Goal: Check status: Check status

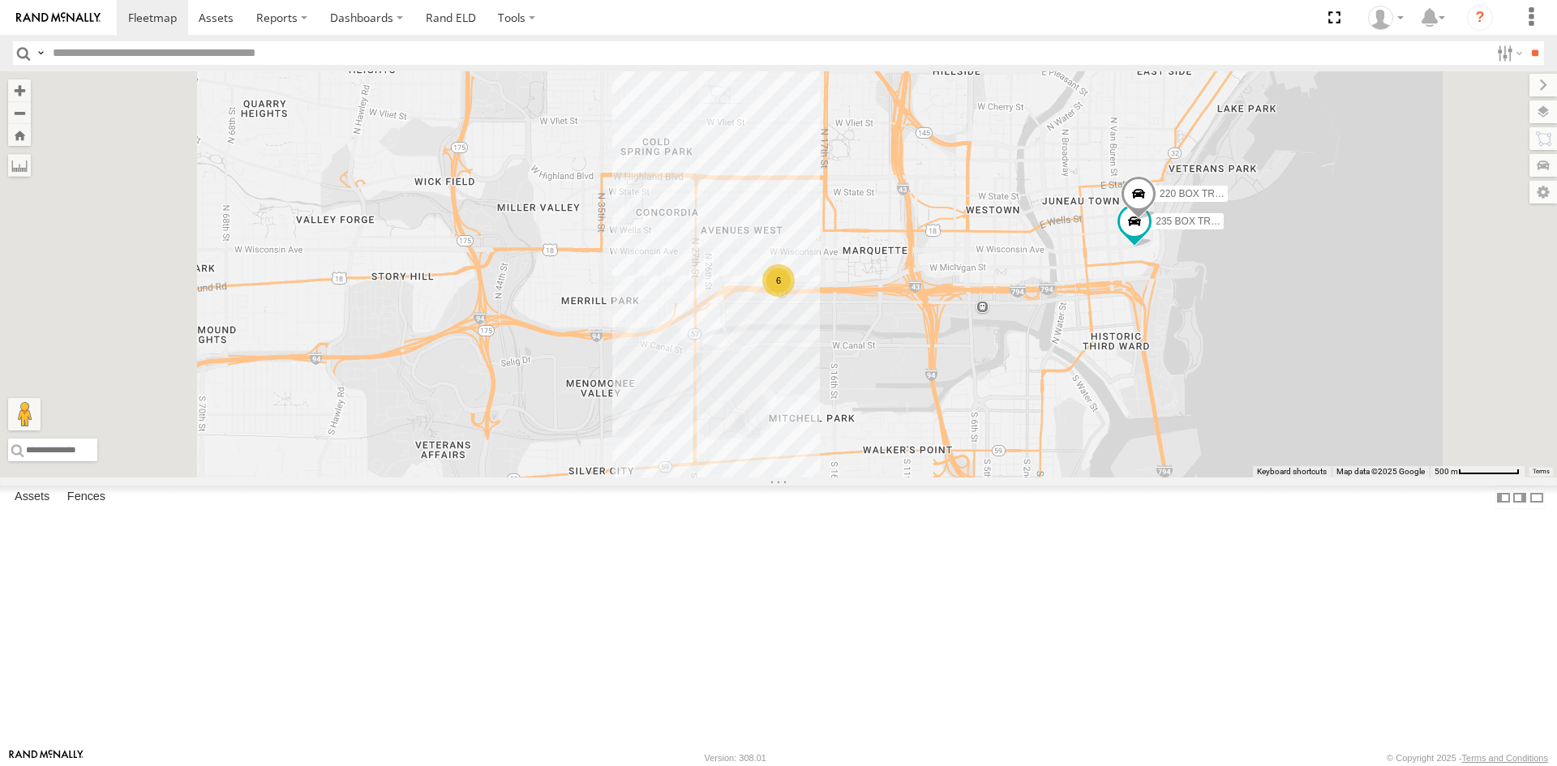
click at [0, 0] on div "200 CABLE CRANE" at bounding box center [0, 0] width 0 height 0
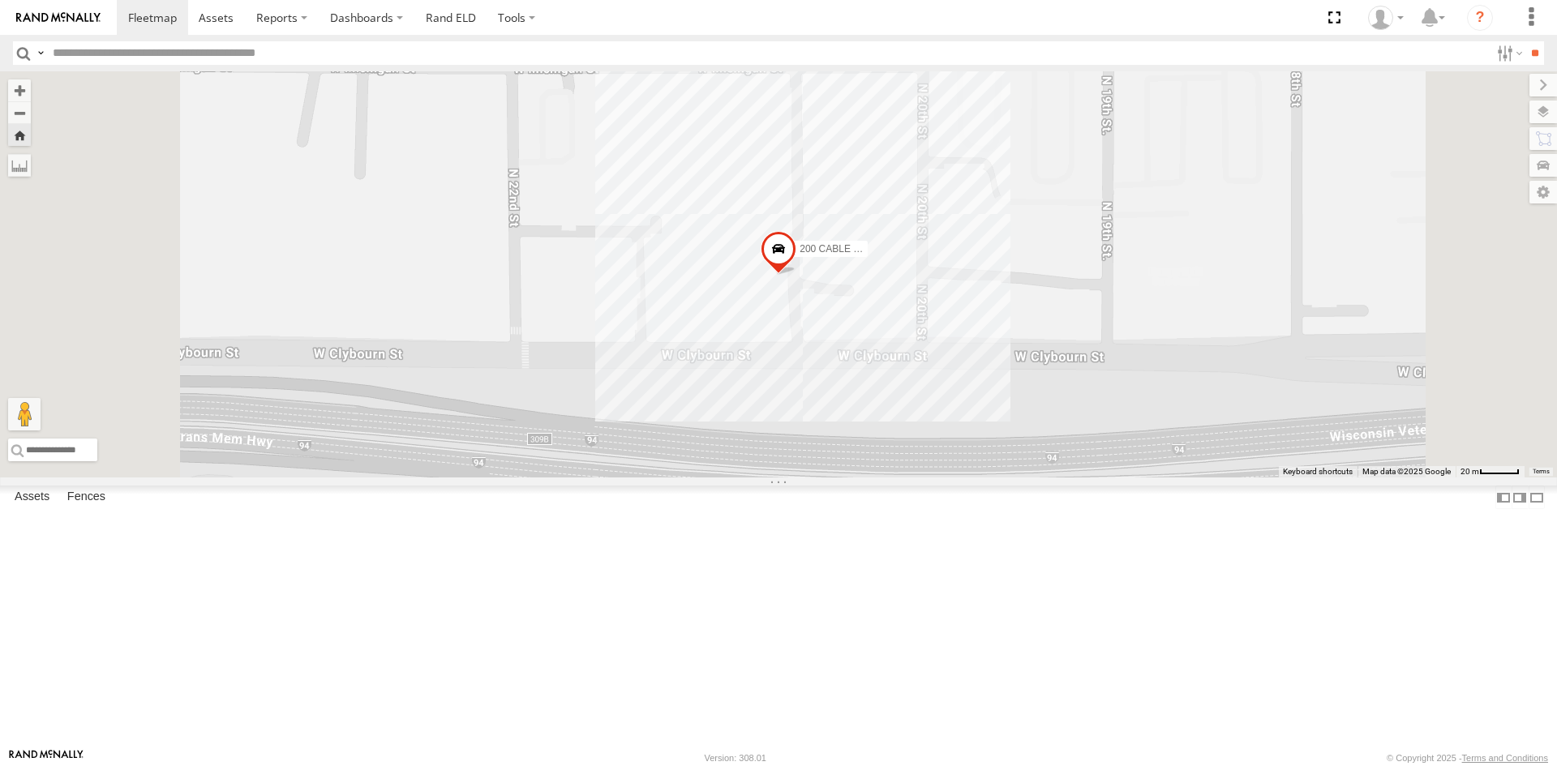
click at [0, 0] on div at bounding box center [0, 0] width 0 height 0
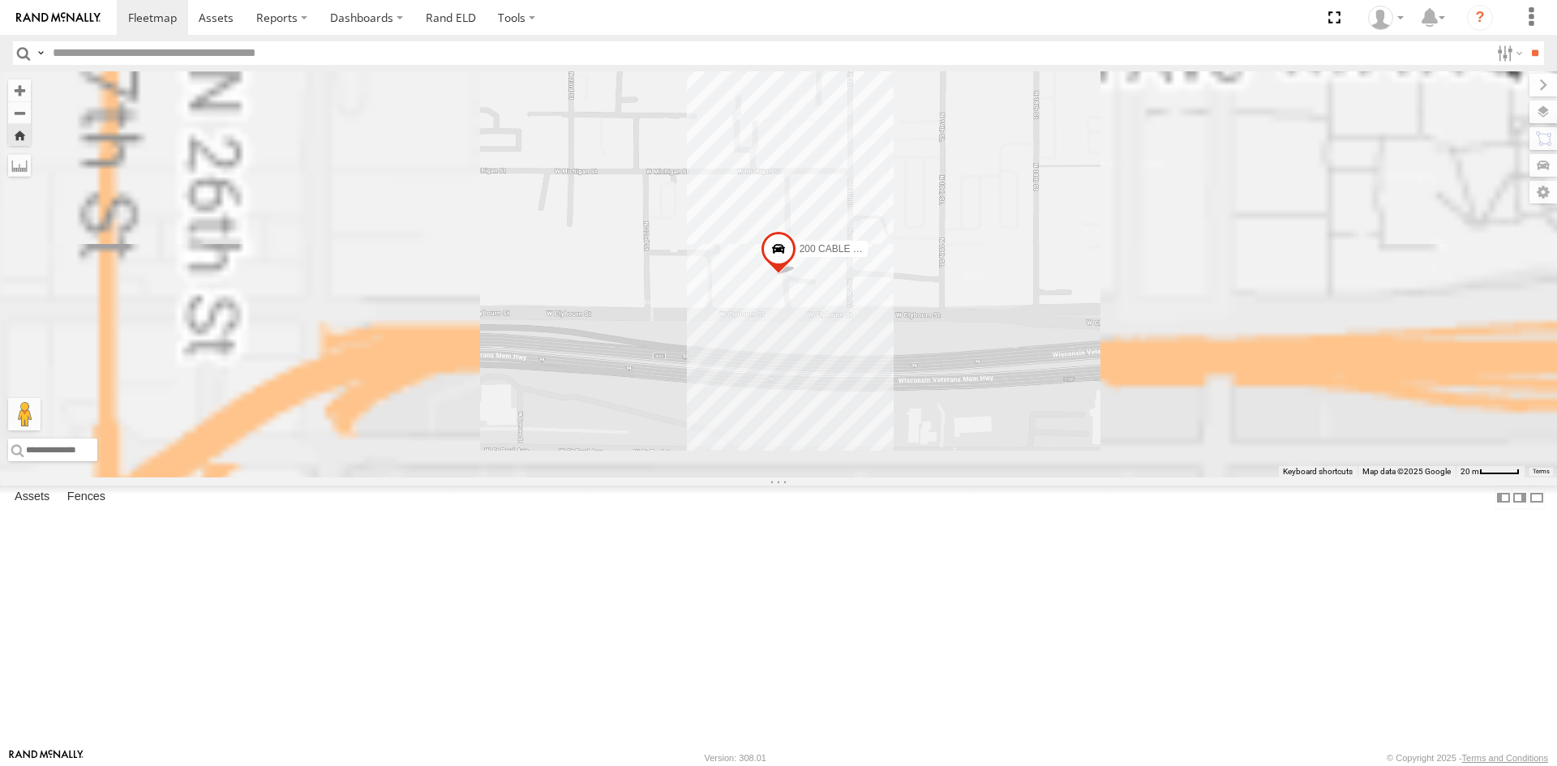
click at [0, 0] on div at bounding box center [0, 0] width 0 height 0
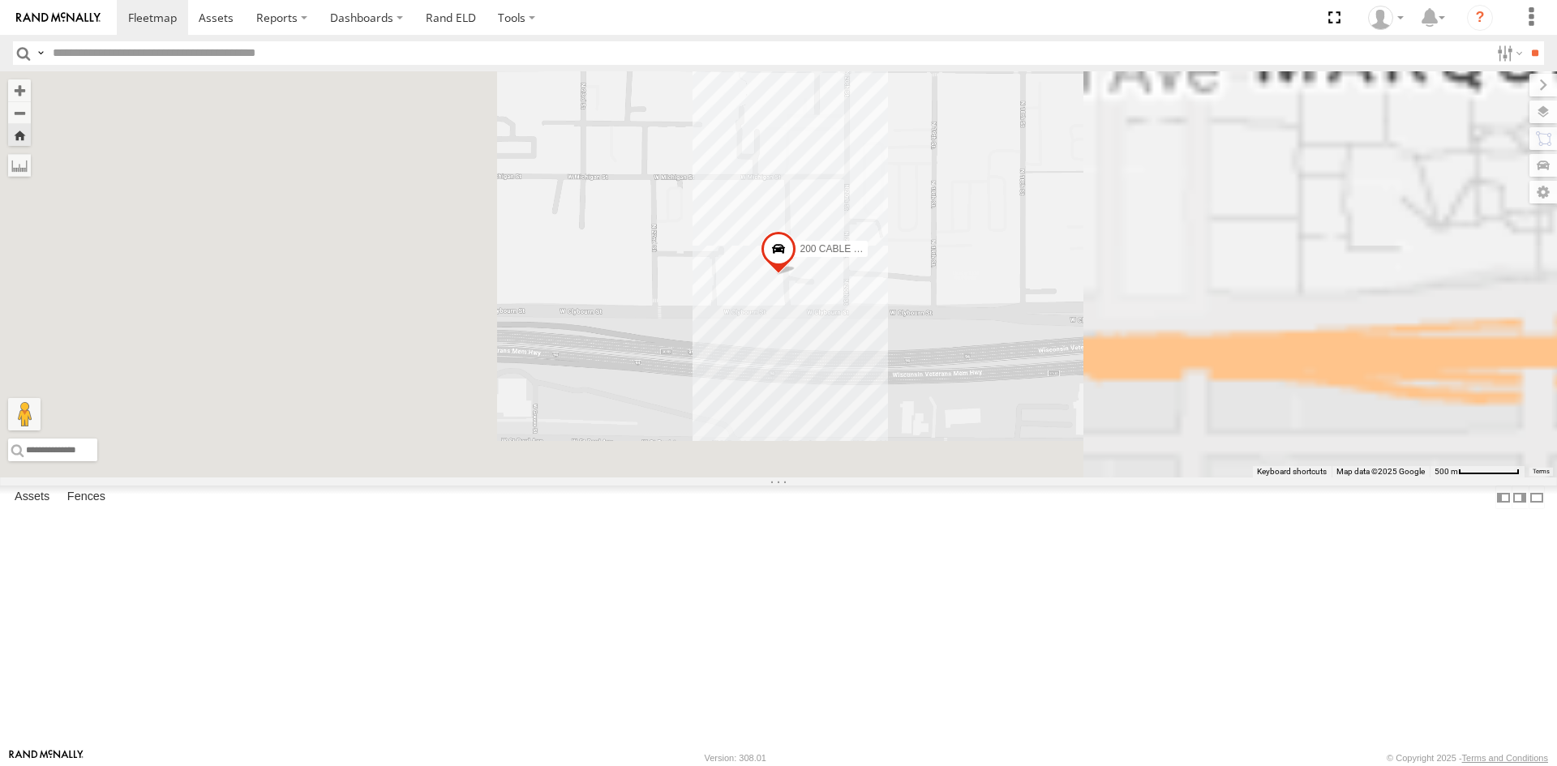
click at [0, 0] on div at bounding box center [0, 0] width 0 height 0
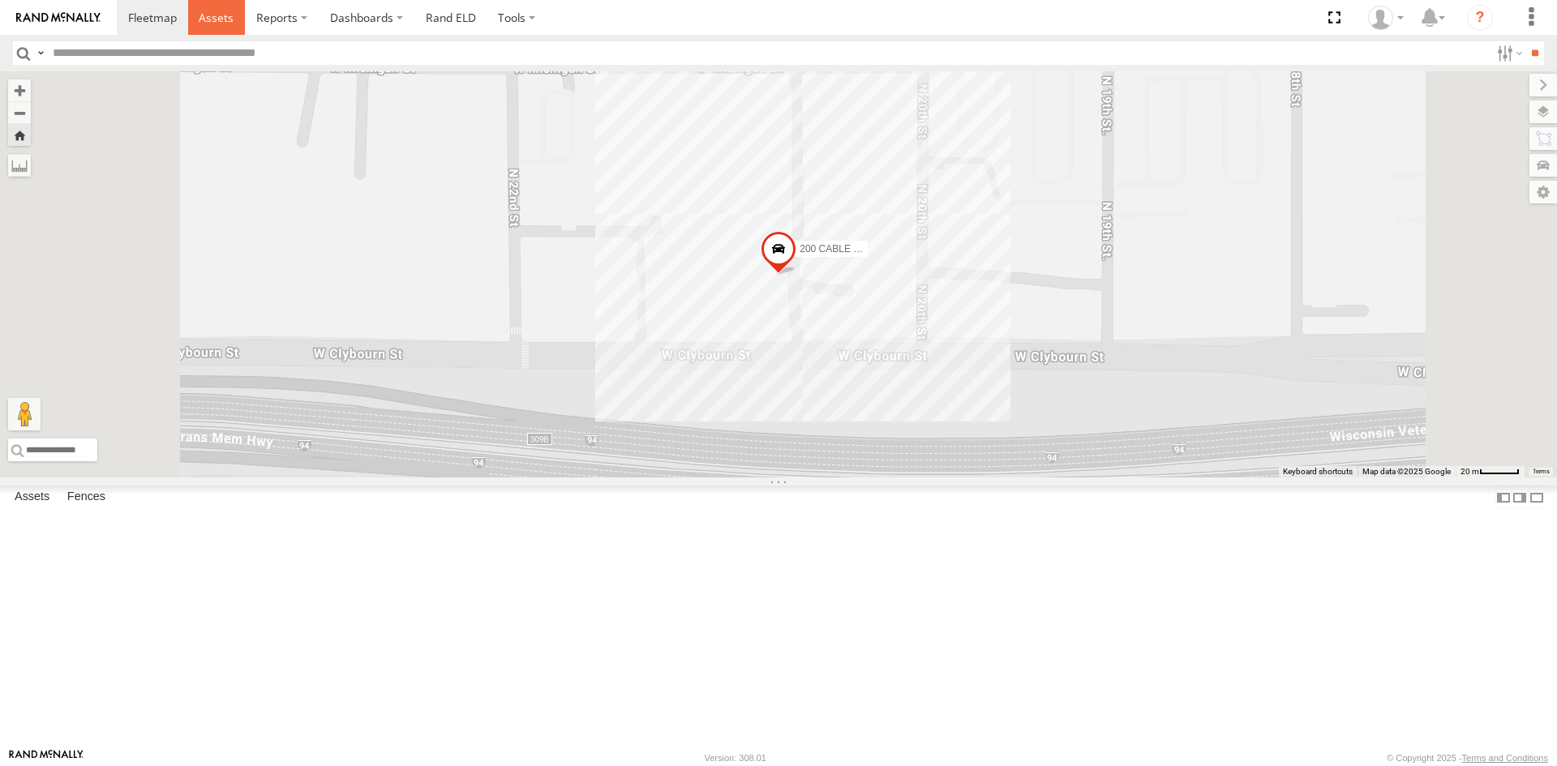
click at [225, 15] on span at bounding box center [216, 17] width 35 height 15
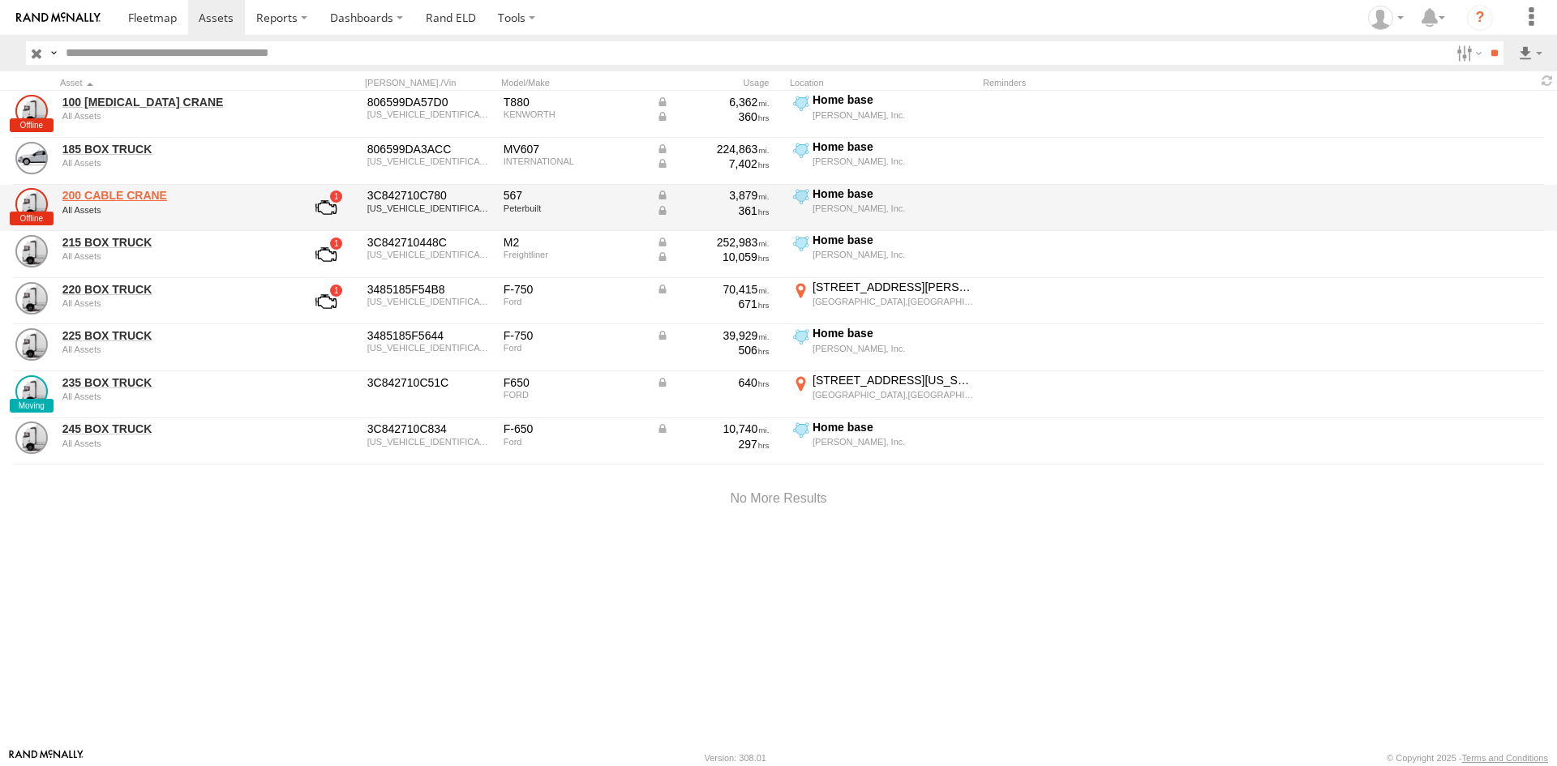
click at [122, 195] on link "200 CABLE CRANE" at bounding box center [173, 195] width 222 height 15
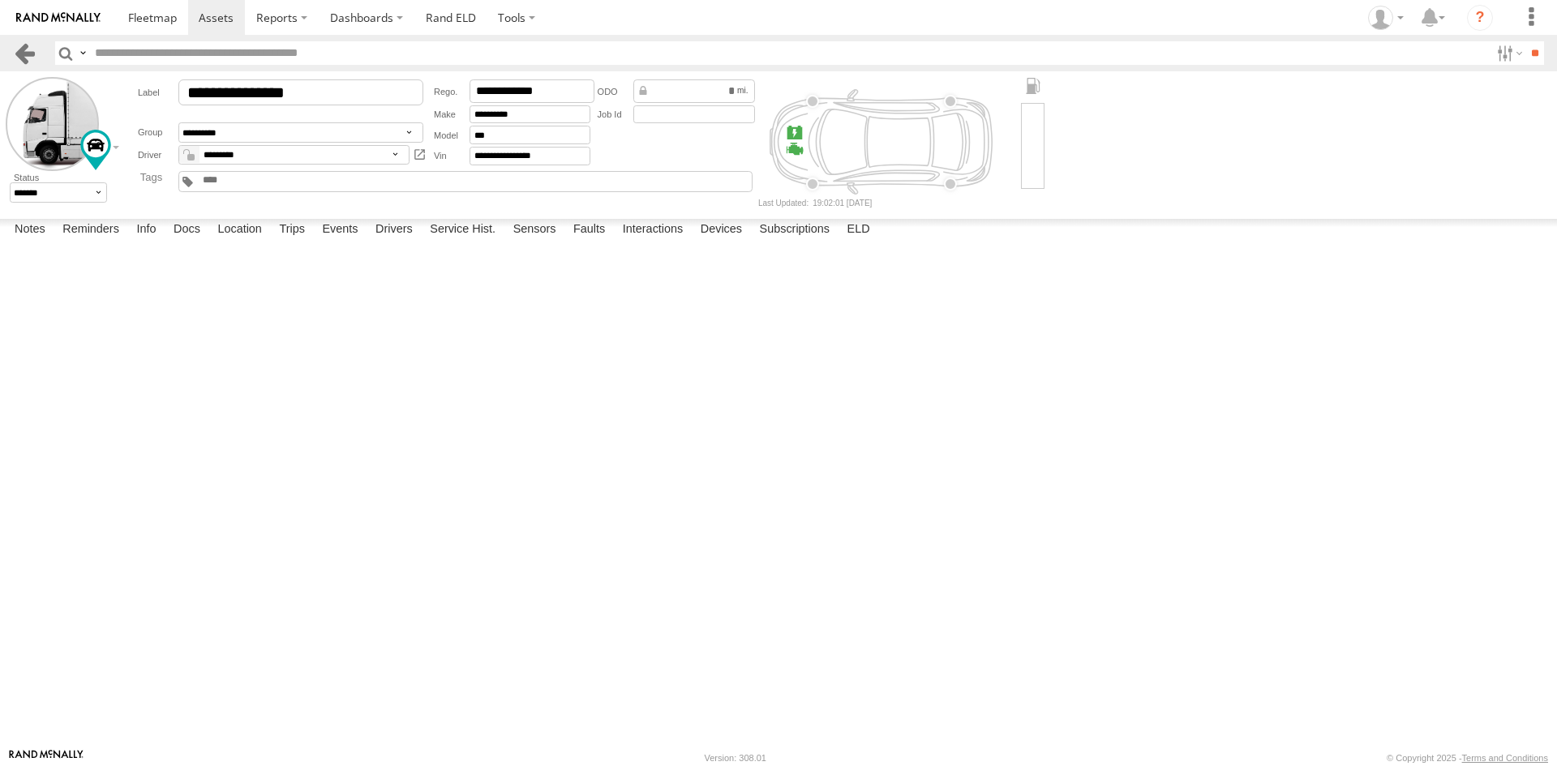
click at [25, 56] on link at bounding box center [25, 53] width 24 height 24
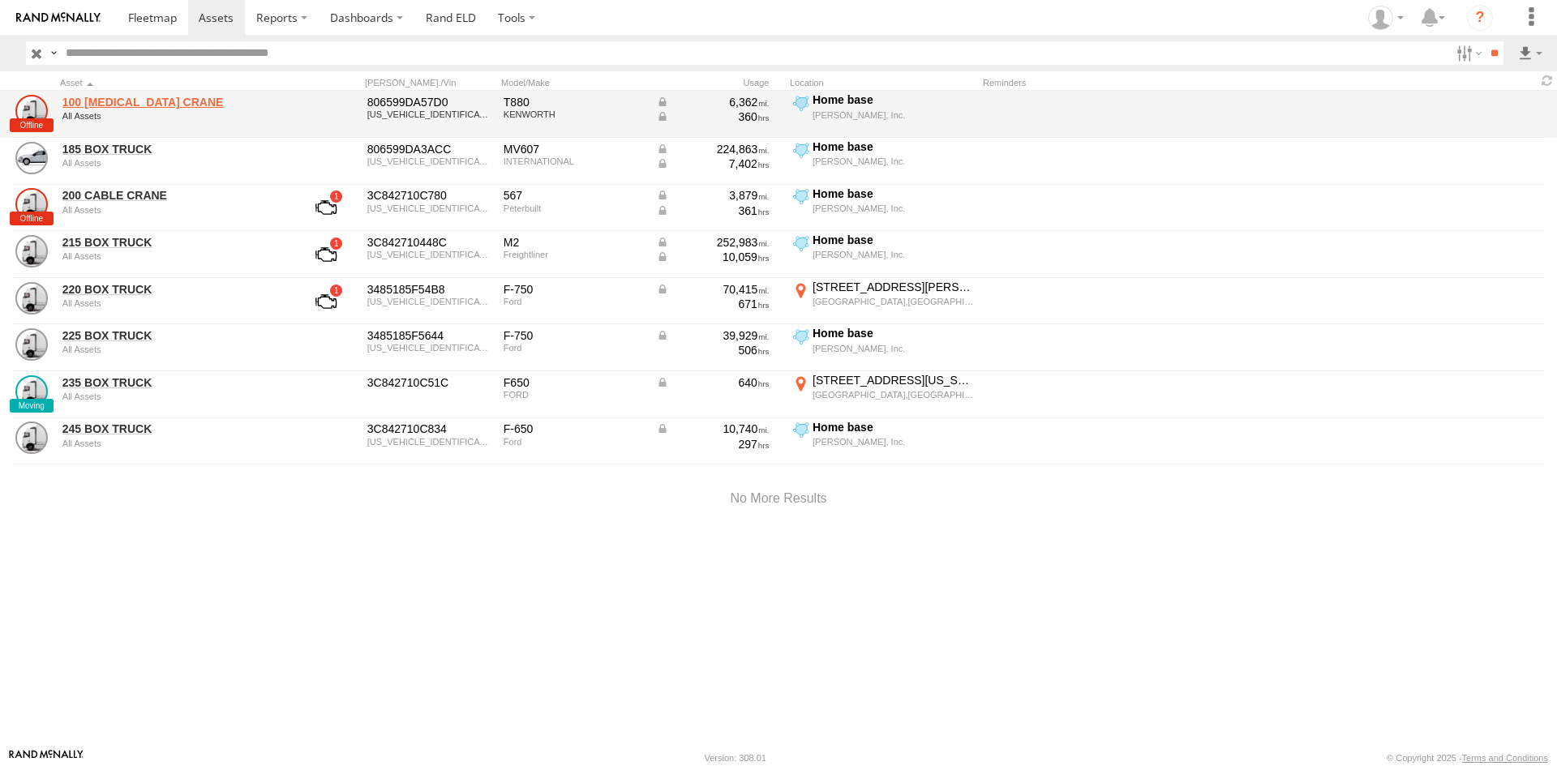
click at [105, 101] on link "100 [MEDICAL_DATA] CRANE" at bounding box center [173, 102] width 222 height 15
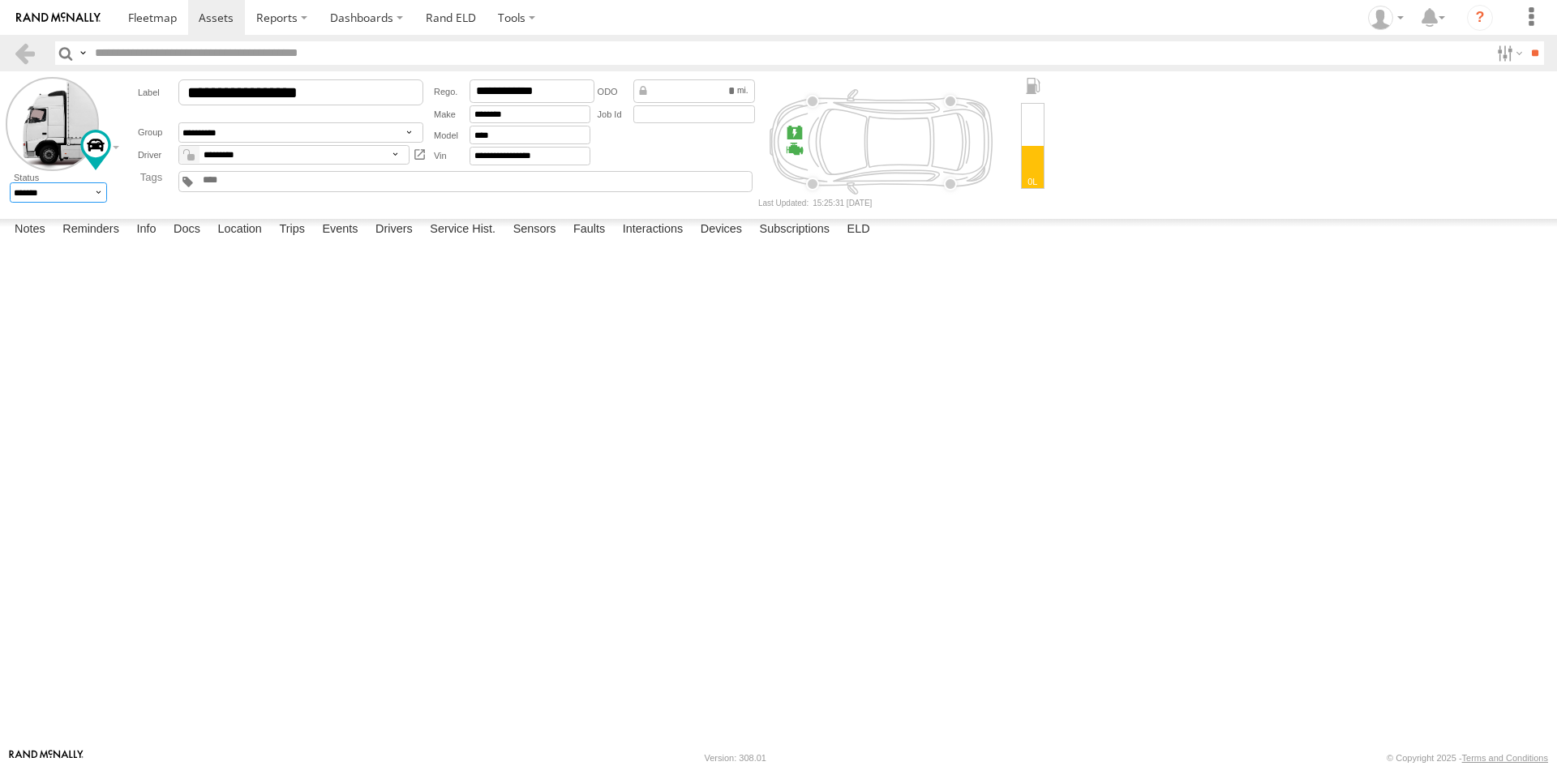
click at [97, 195] on select "******* ******" at bounding box center [59, 192] width 98 height 20
click at [258, 207] on div "**********" at bounding box center [440, 142] width 636 height 130
click at [30, 46] on link at bounding box center [25, 53] width 24 height 24
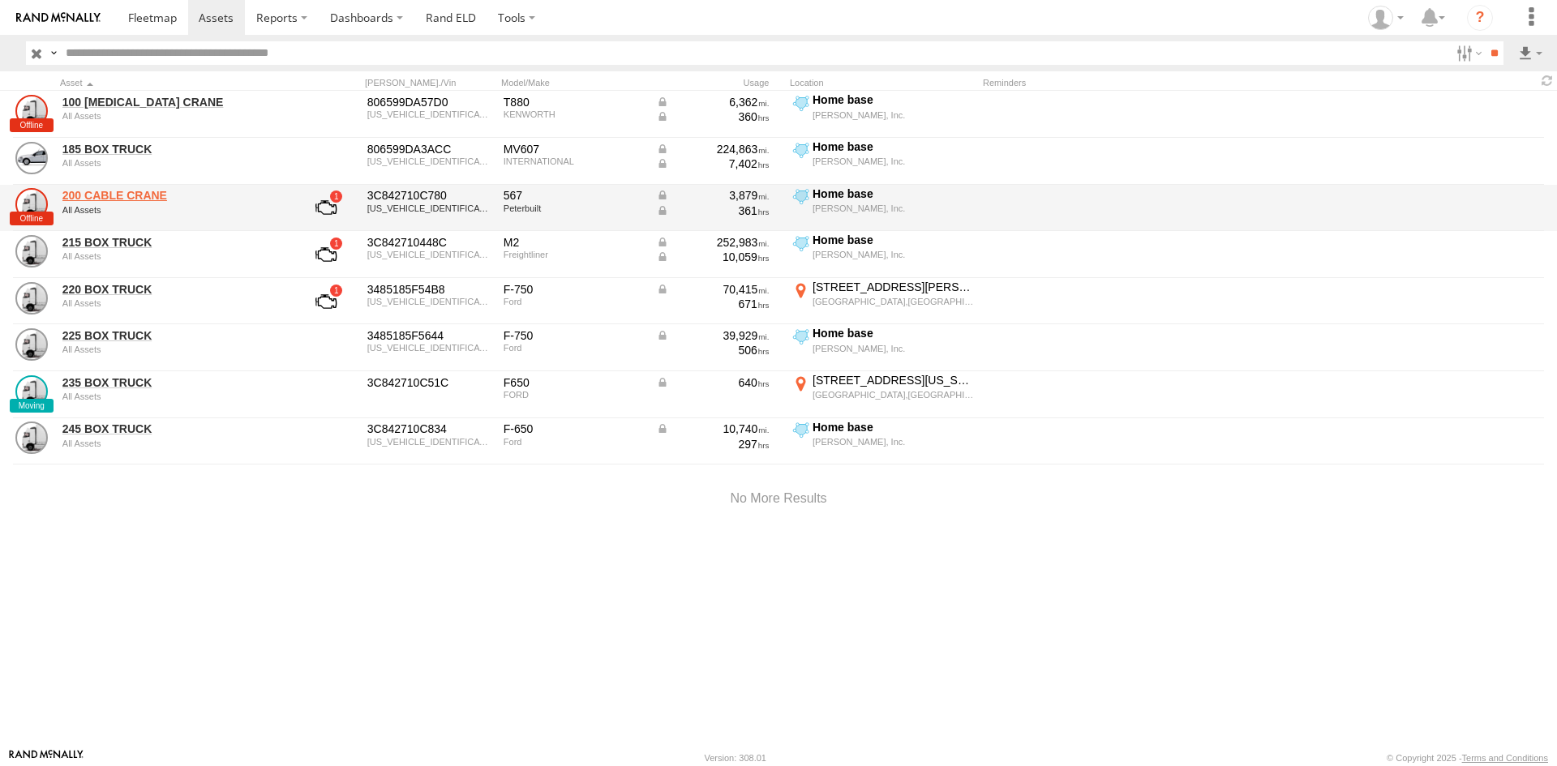
click at [114, 195] on link "200 CABLE CRANE" at bounding box center [173, 195] width 222 height 15
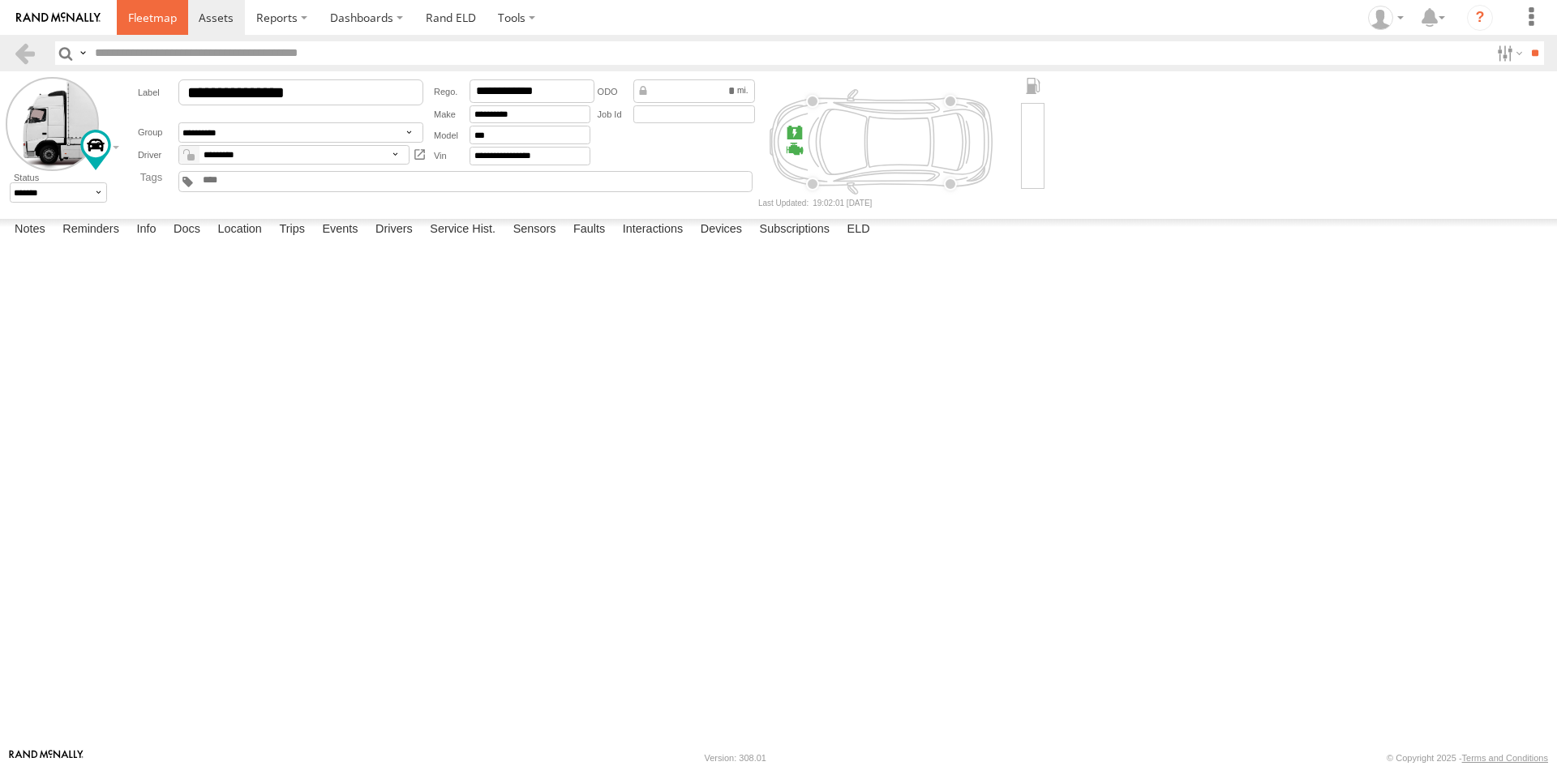
click at [139, 28] on link at bounding box center [152, 17] width 71 height 35
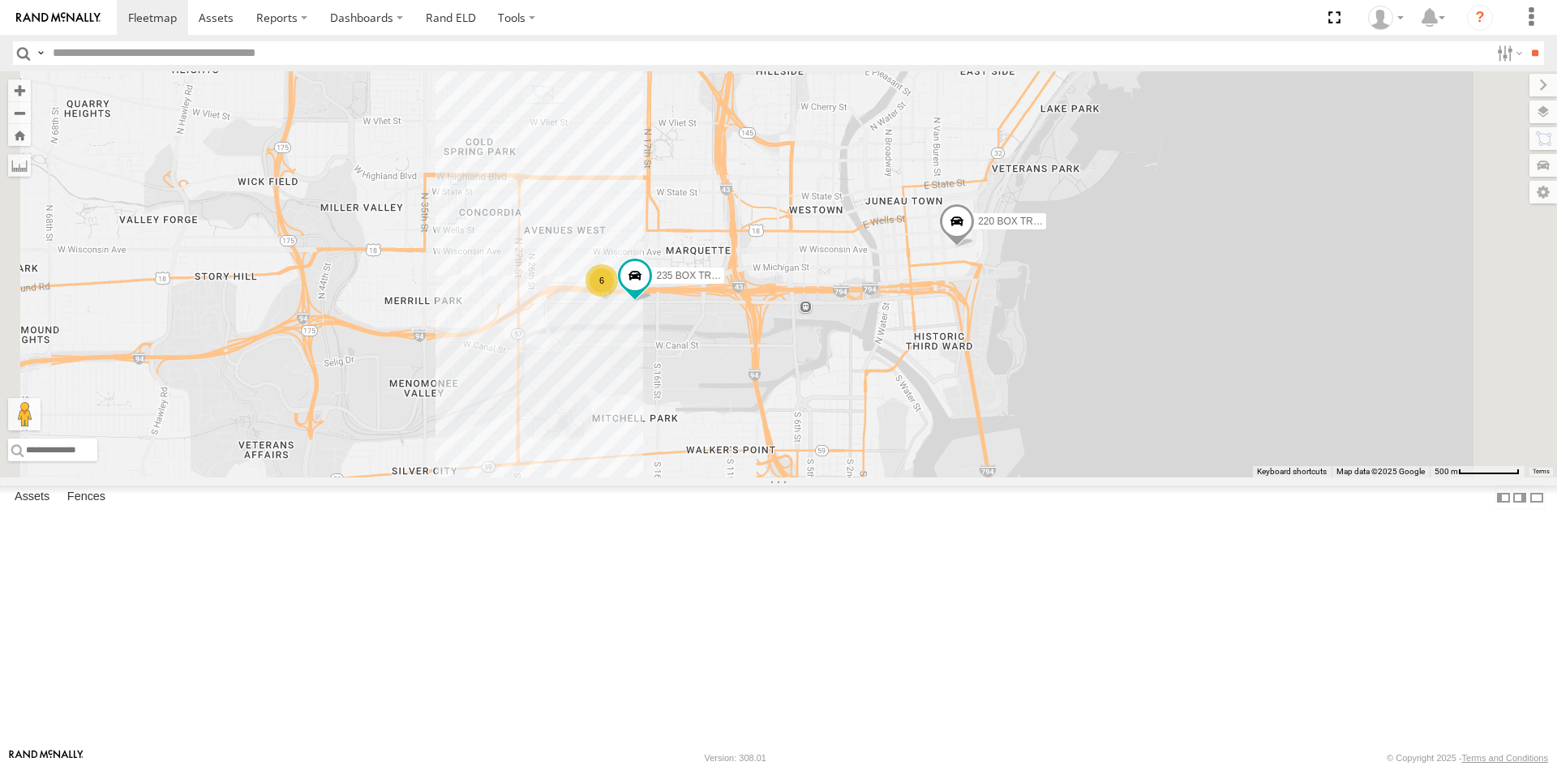
click at [0, 0] on div "200 CABLE CRANE" at bounding box center [0, 0] width 0 height 0
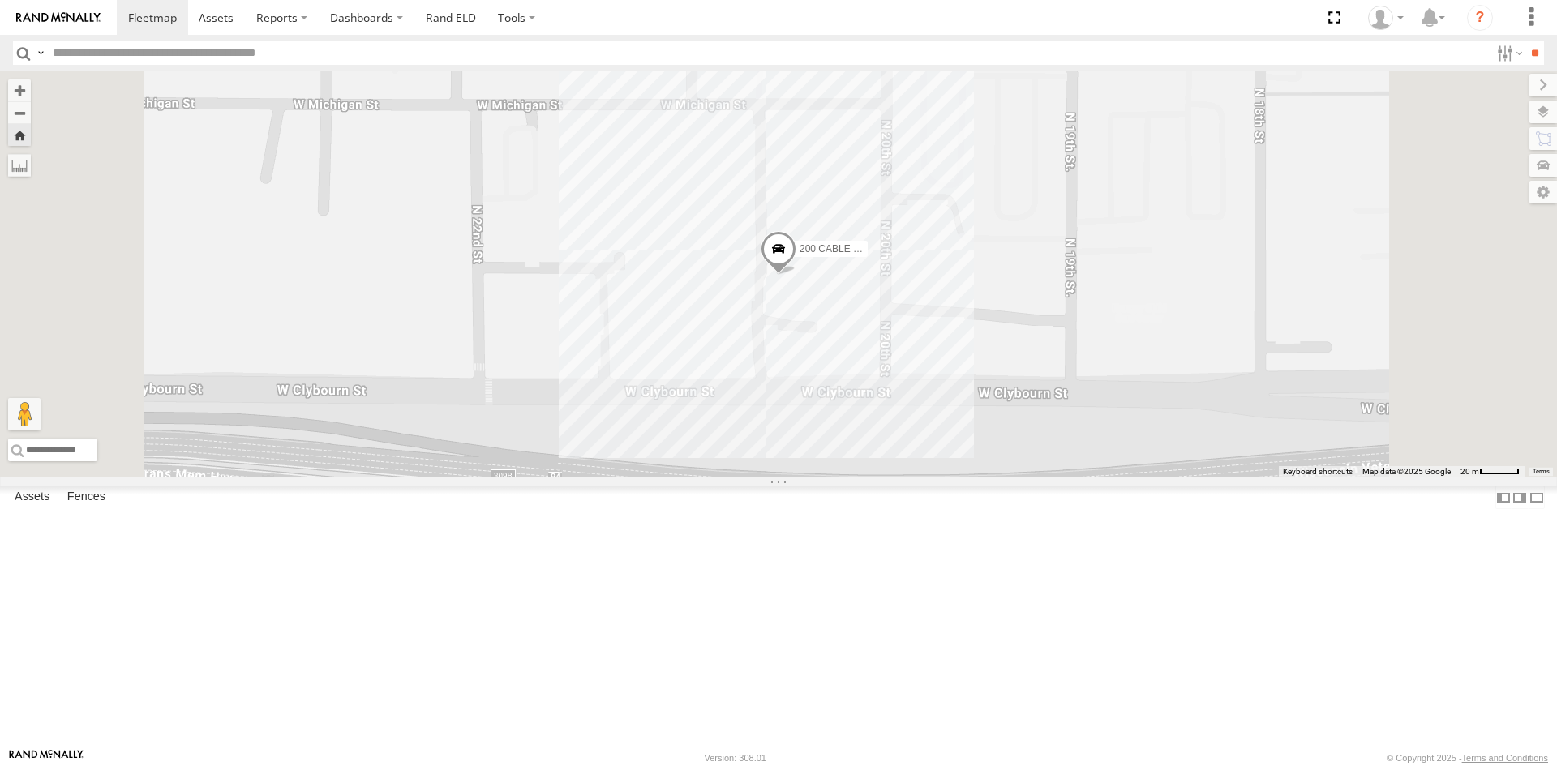
click at [0, 0] on div "200 CABLE CRANE" at bounding box center [0, 0] width 0 height 0
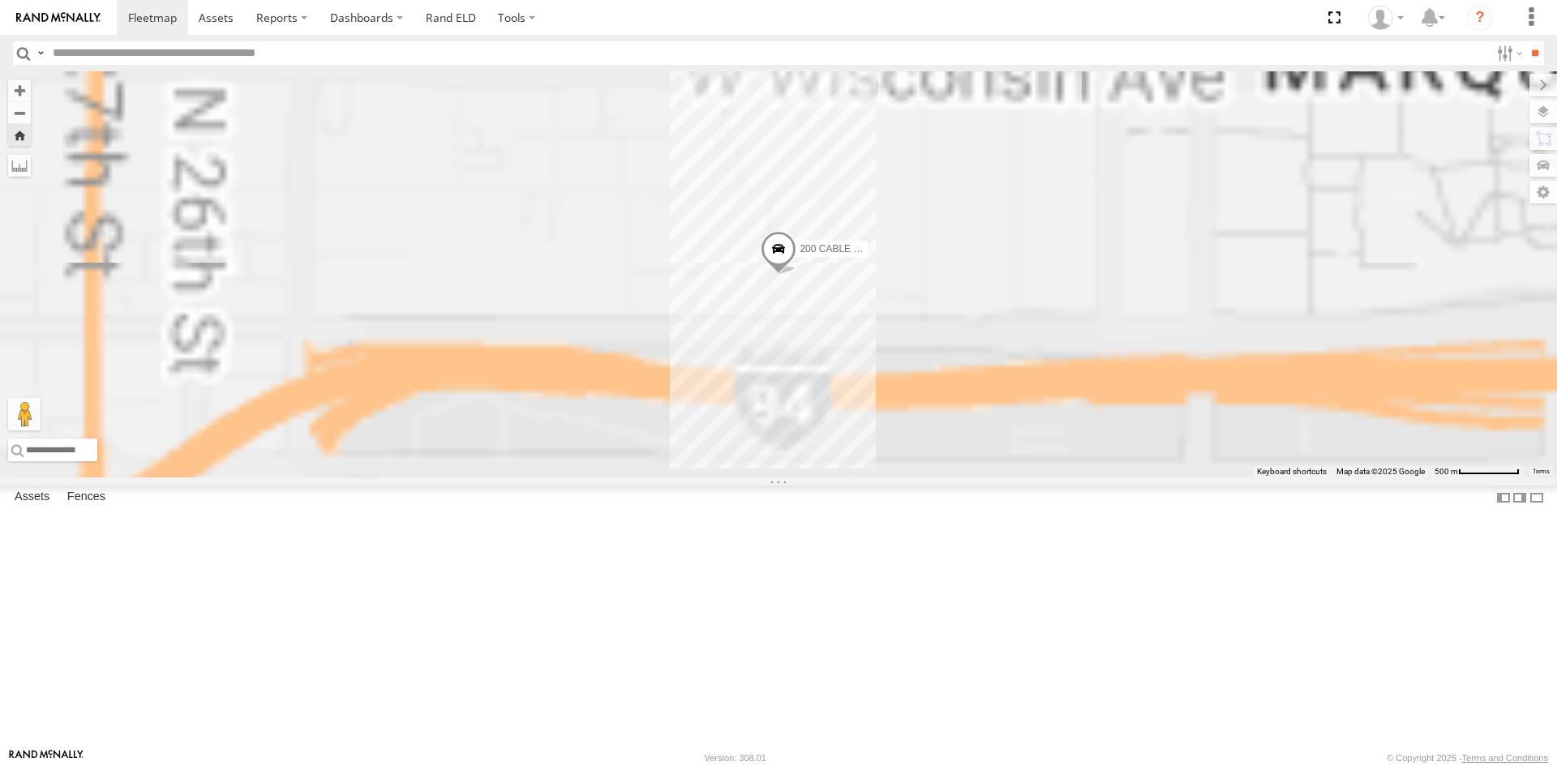
click at [0, 0] on div "200 CABLE CRANE" at bounding box center [0, 0] width 0 height 0
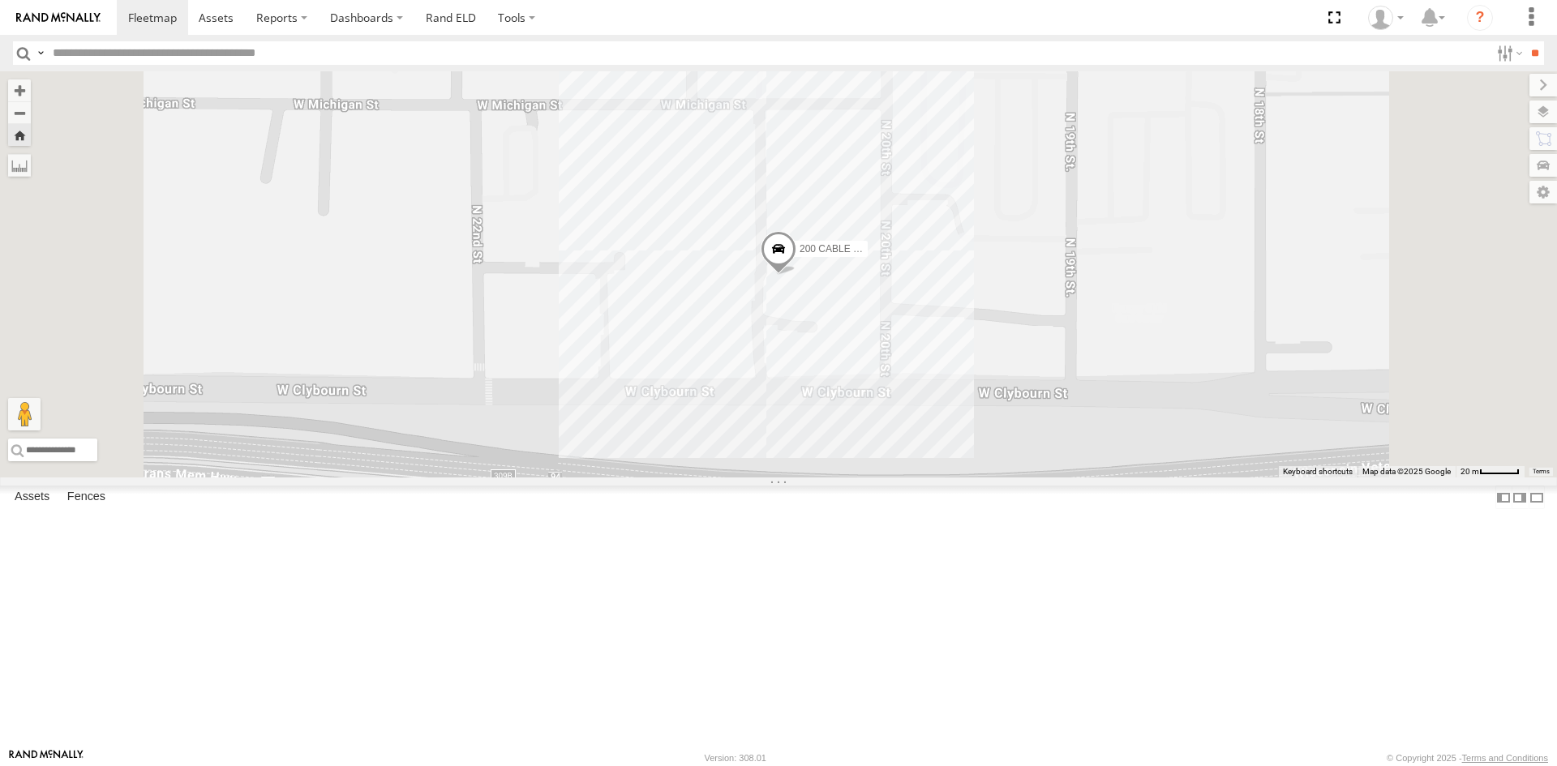
click at [0, 0] on link at bounding box center [0, 0] width 0 height 0
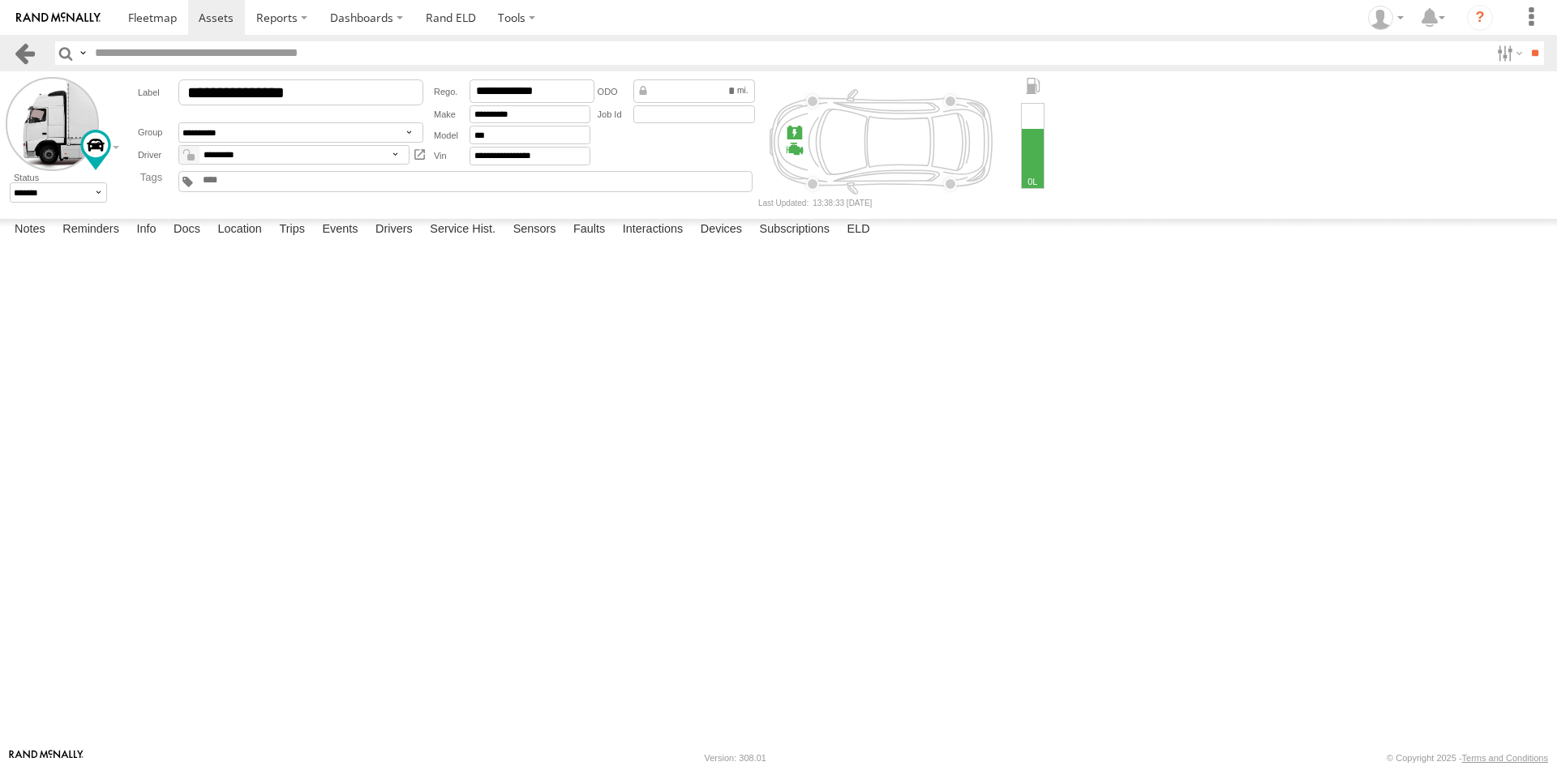
click at [28, 42] on link at bounding box center [25, 53] width 24 height 24
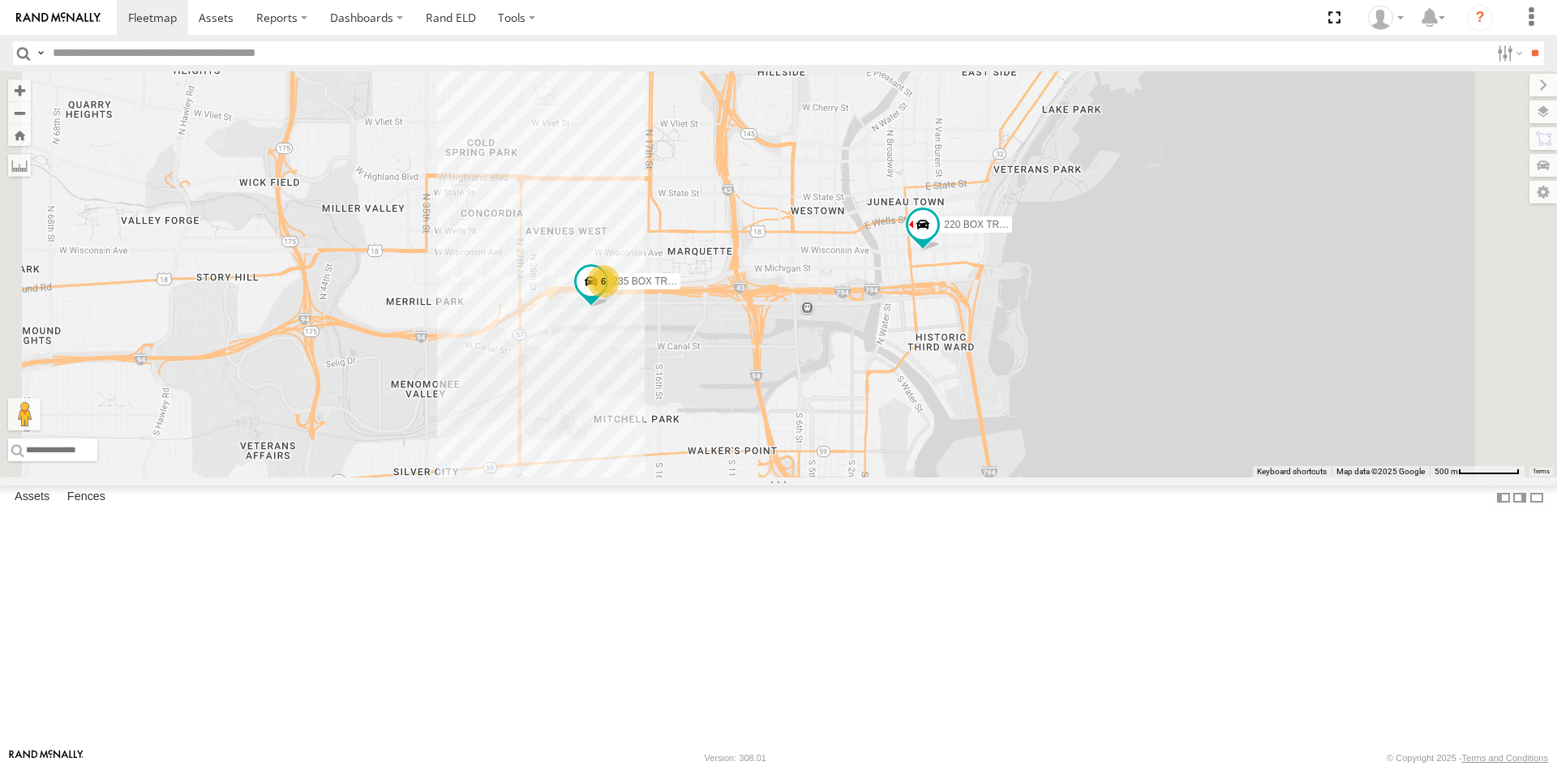
click at [0, 0] on link at bounding box center [0, 0] width 0 height 0
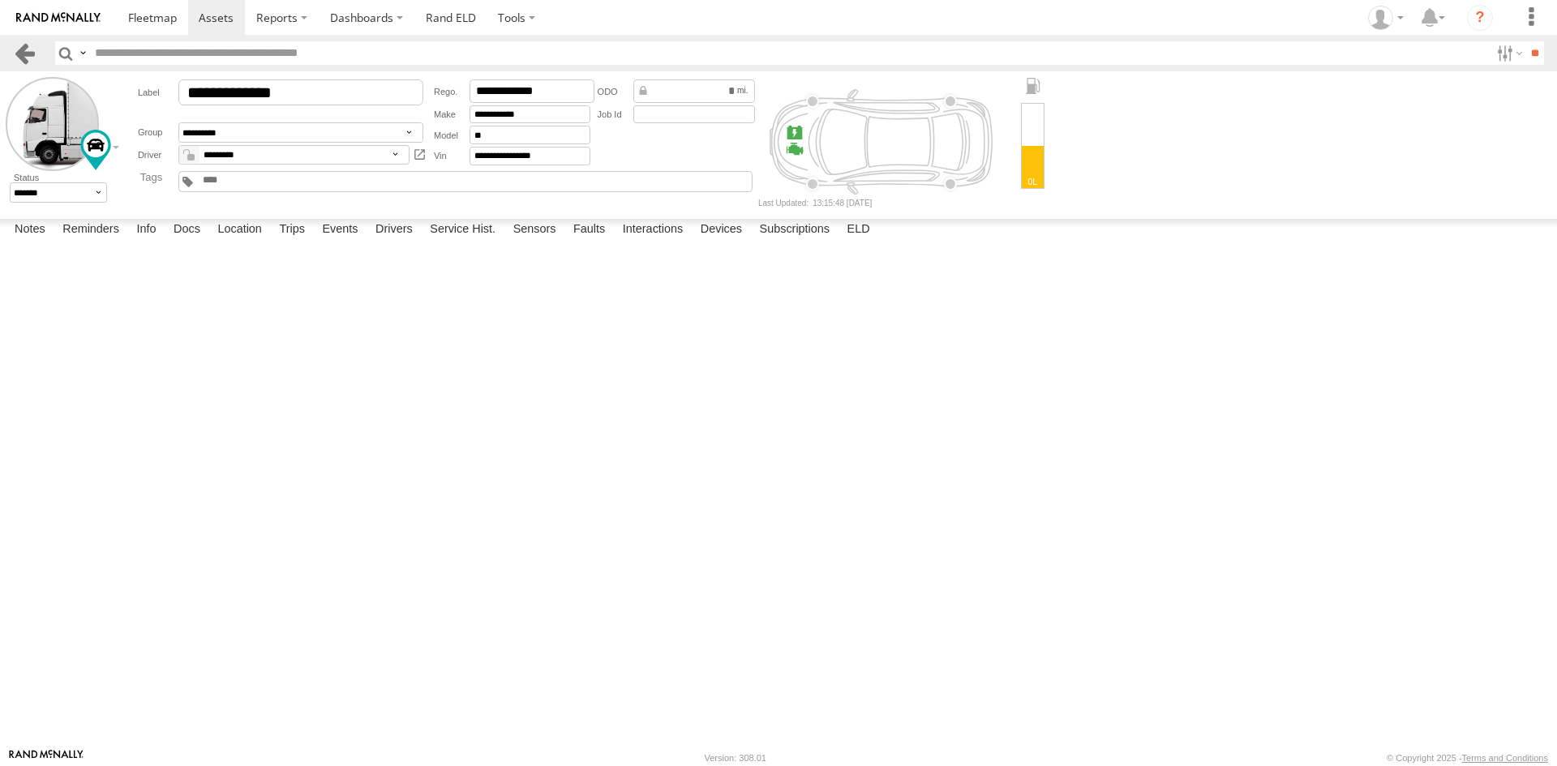
click at [23, 50] on link at bounding box center [25, 53] width 24 height 24
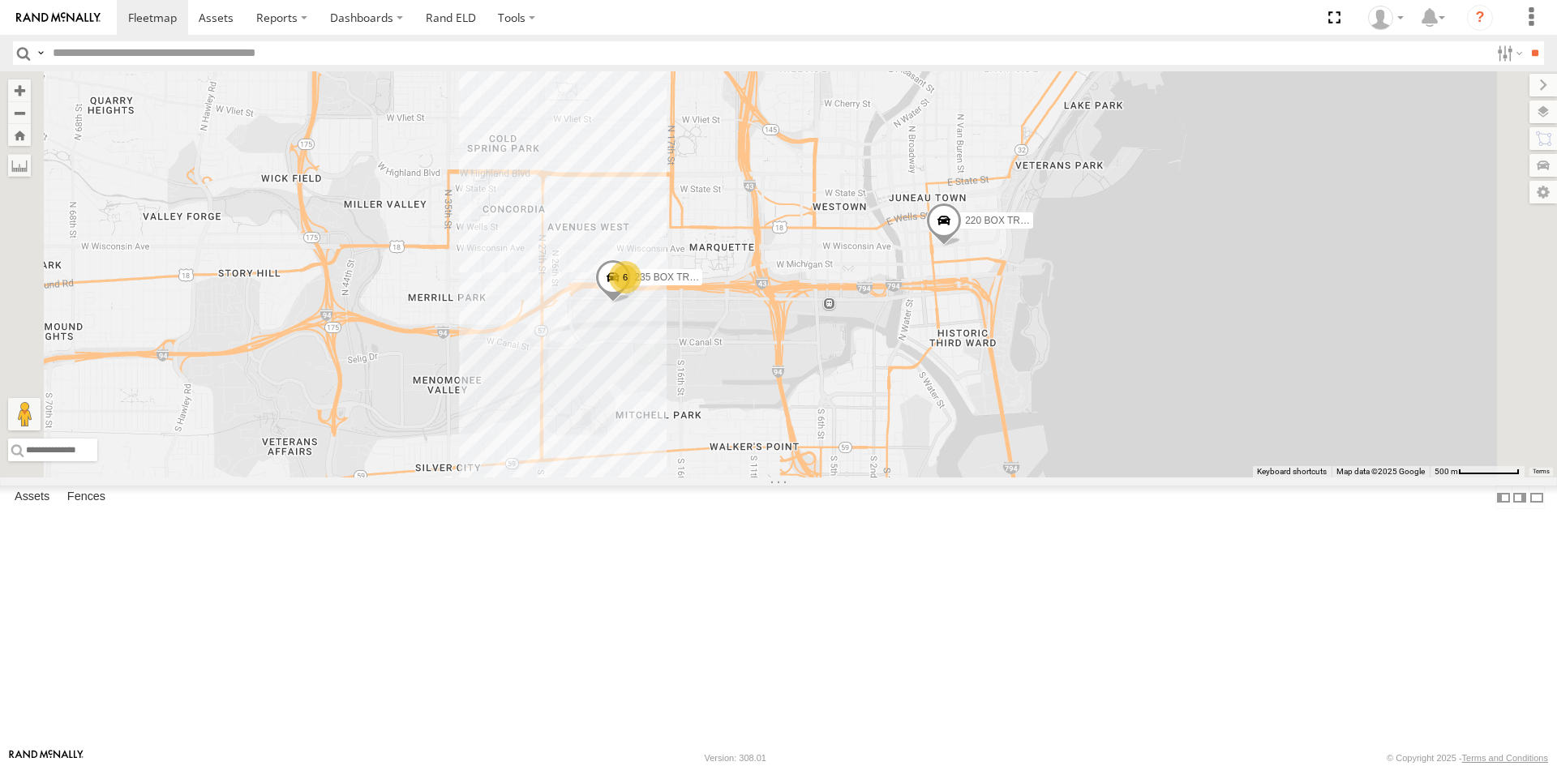
click at [0, 0] on link at bounding box center [0, 0] width 0 height 0
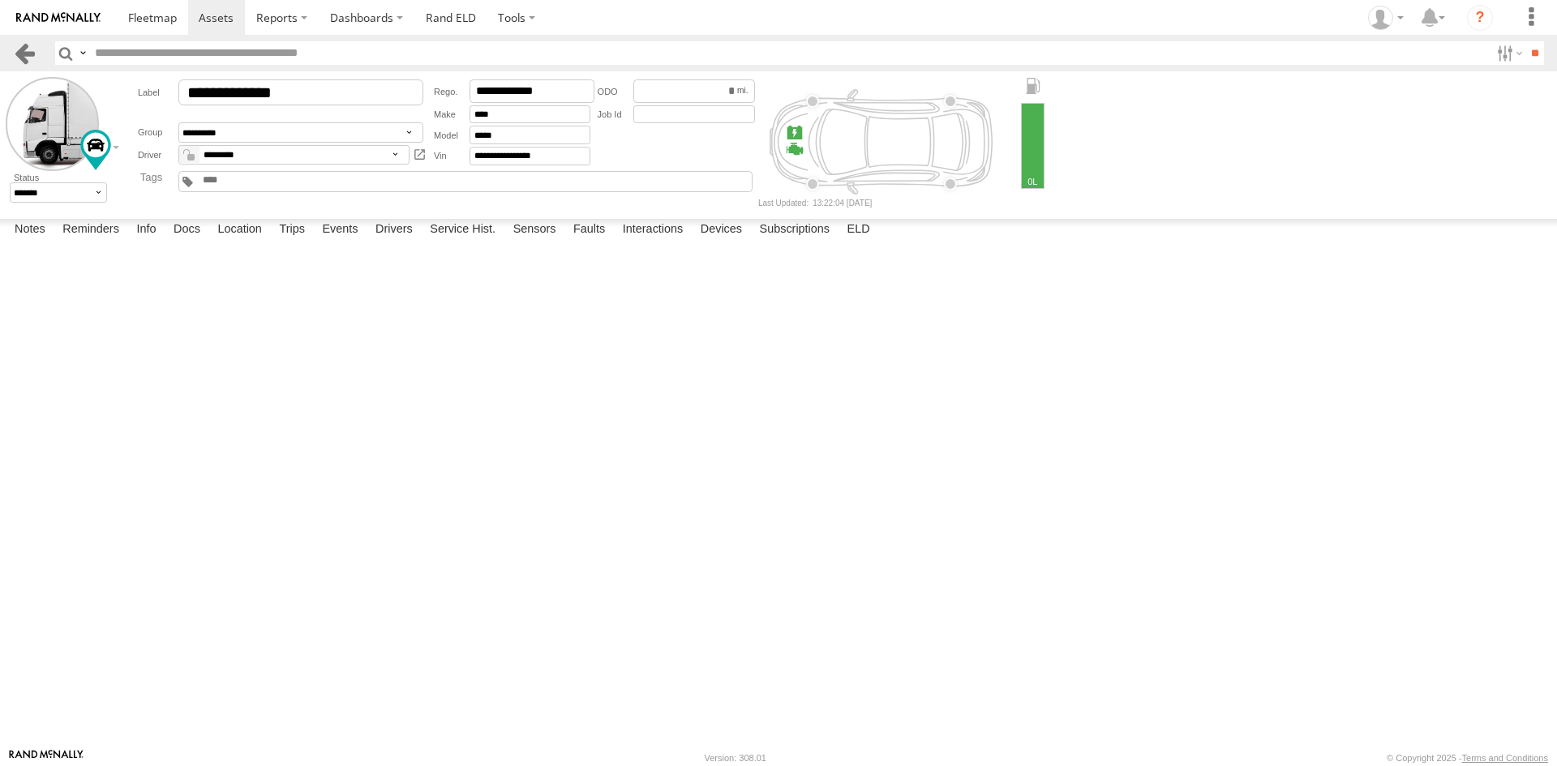
click at [26, 45] on link at bounding box center [25, 53] width 24 height 24
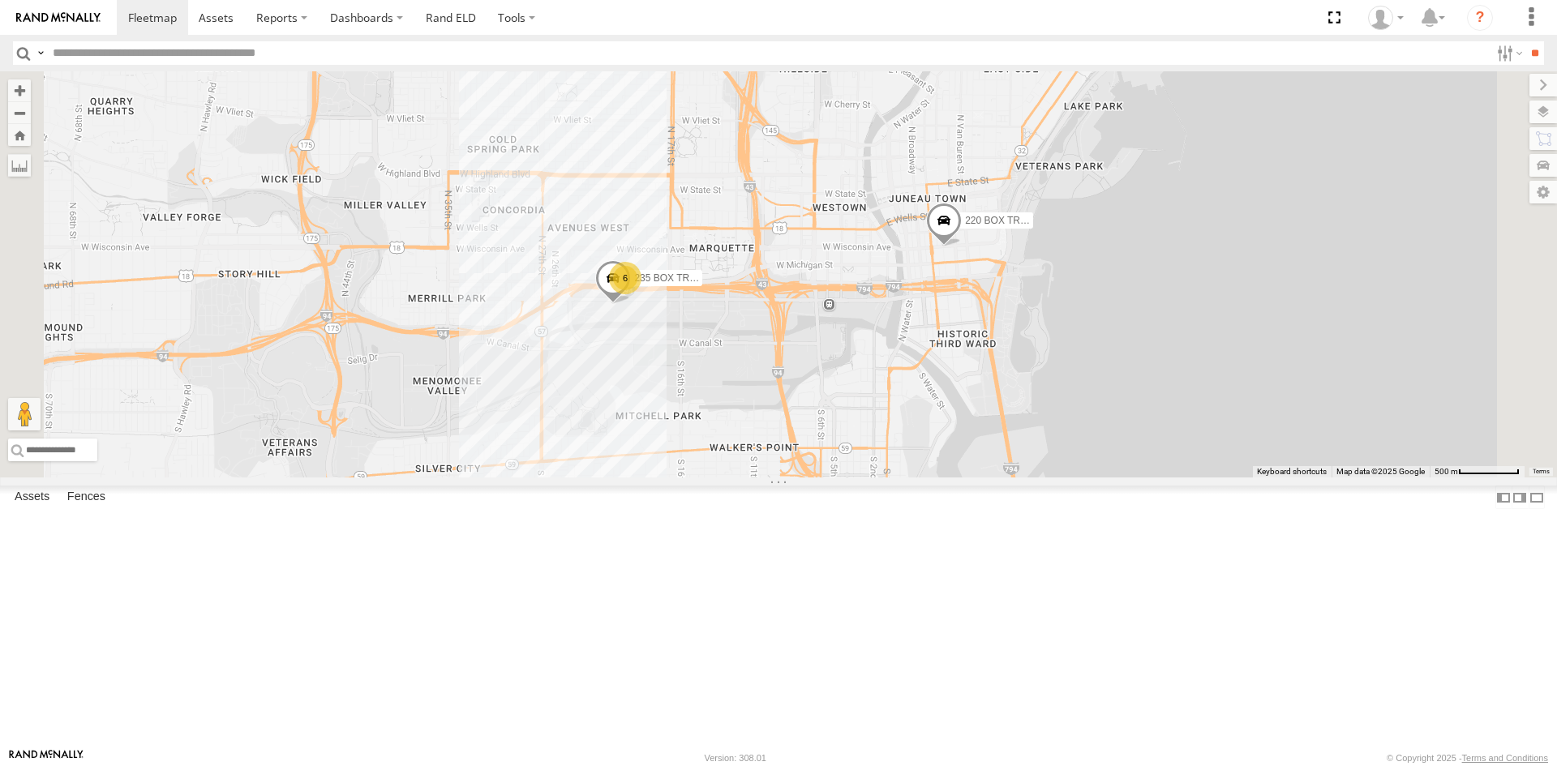
click at [0, 0] on span at bounding box center [0, 0] width 0 height 0
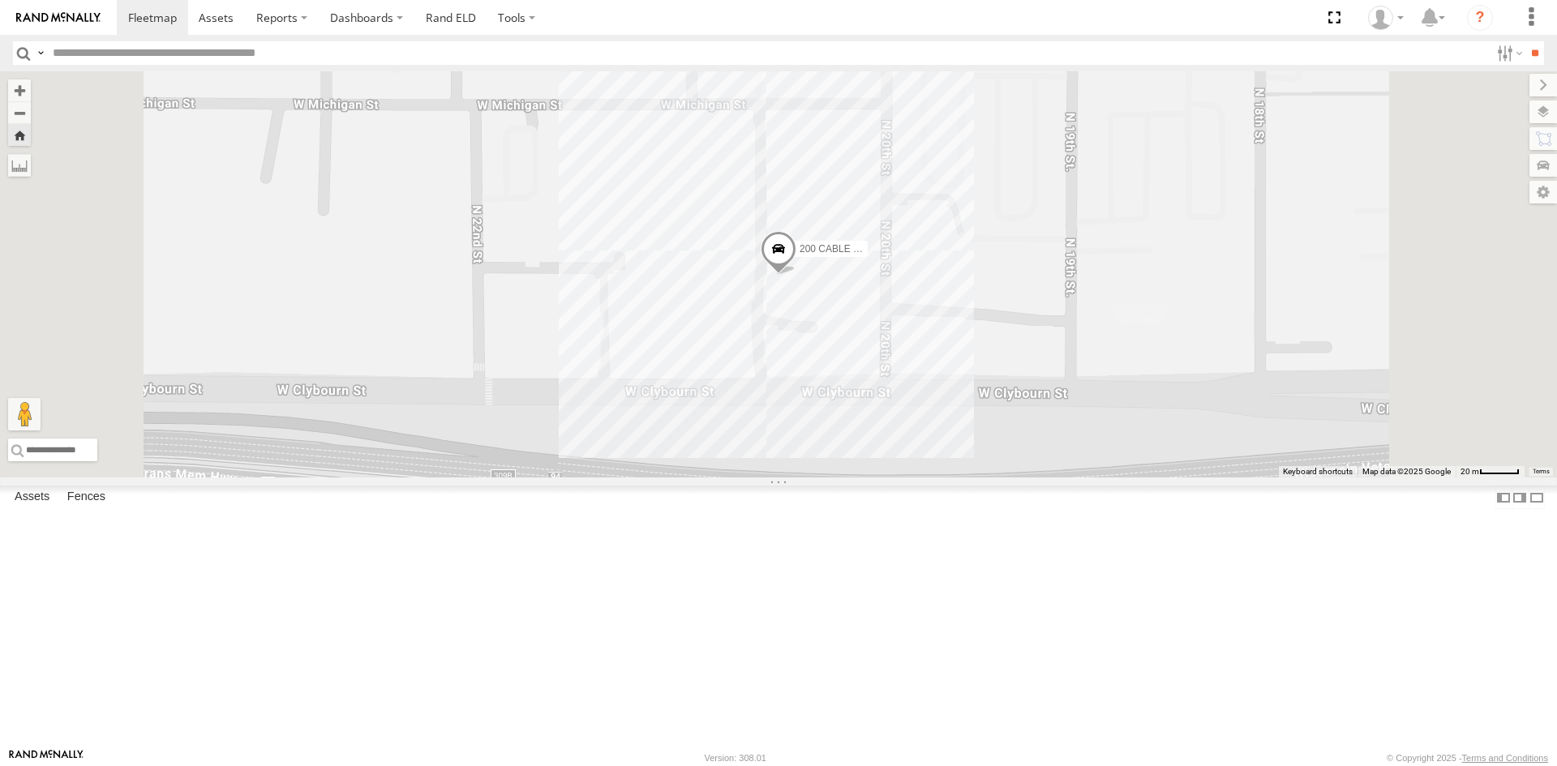
click at [887, 254] on span "200 CABLE CRANE" at bounding box center [843, 247] width 88 height 11
click at [1211, 307] on div "200 CABLE CRANE 200 CABLE CRANE All Assets Home base 43.03666 , -87.93861 0 13:…" at bounding box center [778, 274] width 1557 height 406
